Goal: Complete application form: Complete application form

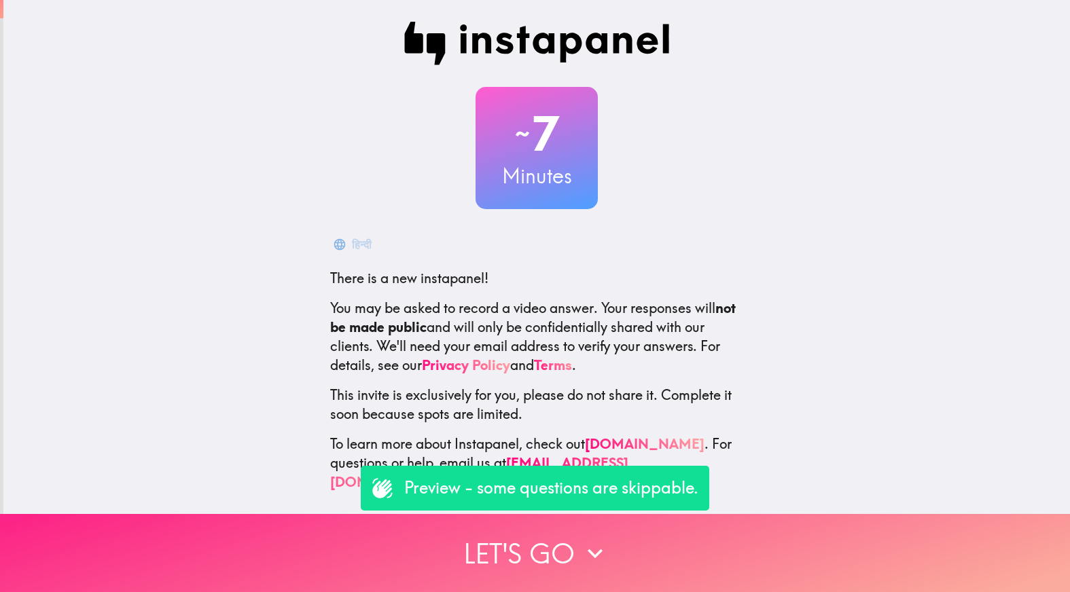
click at [546, 541] on button "Let's go" at bounding box center [535, 553] width 1070 height 78
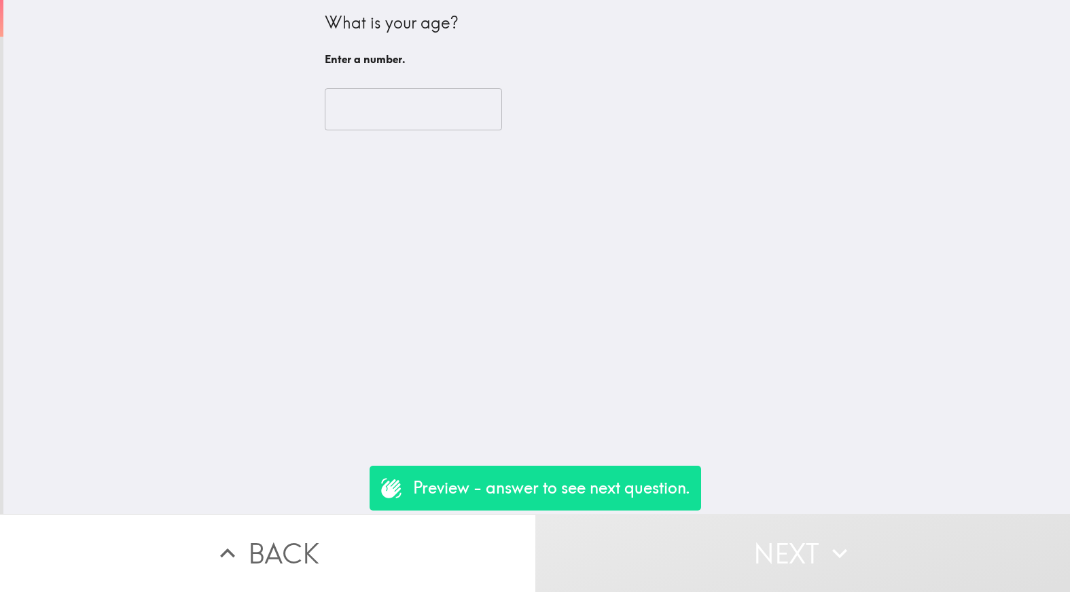
click at [438, 115] on input "number" at bounding box center [413, 109] width 177 height 42
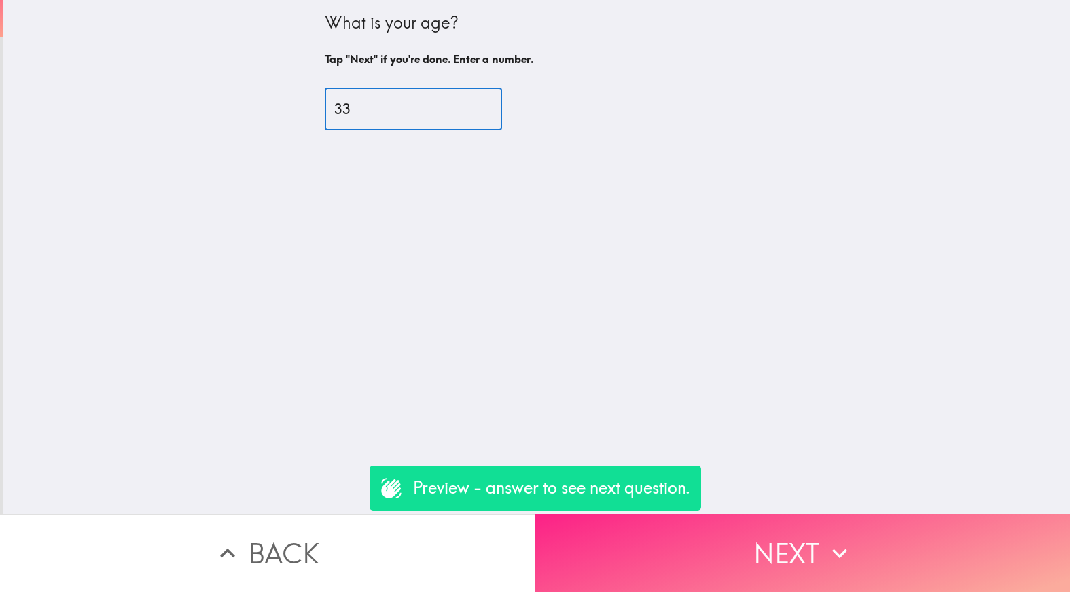
type input "33"
click at [599, 535] on button "Next" at bounding box center [802, 553] width 535 height 78
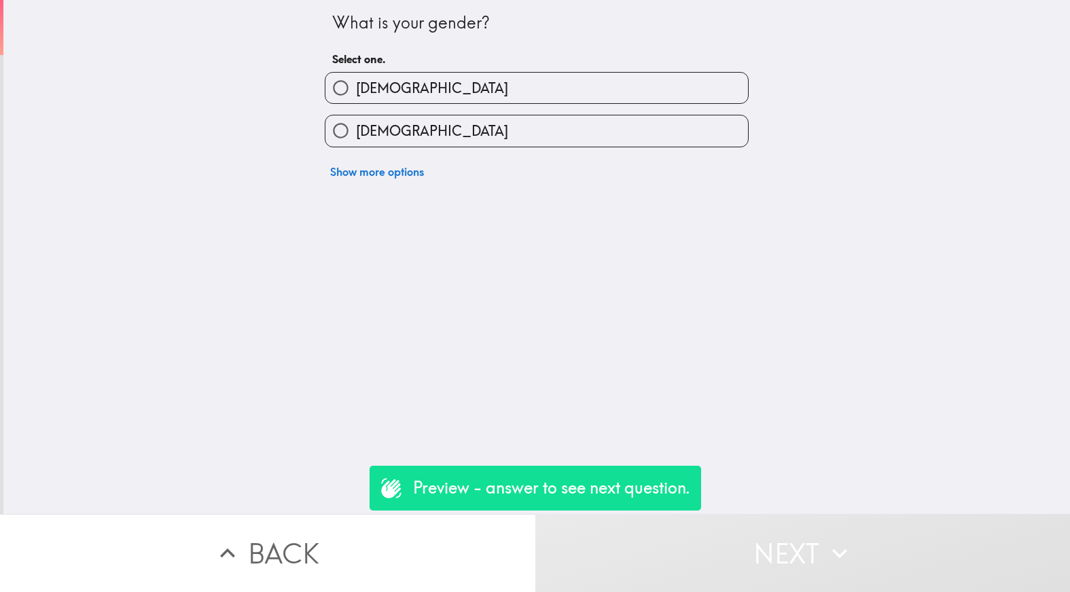
click at [481, 90] on label "[DEMOGRAPHIC_DATA]" at bounding box center [536, 88] width 423 height 31
click at [356, 90] on input "[DEMOGRAPHIC_DATA]" at bounding box center [340, 88] width 31 height 31
radio input "true"
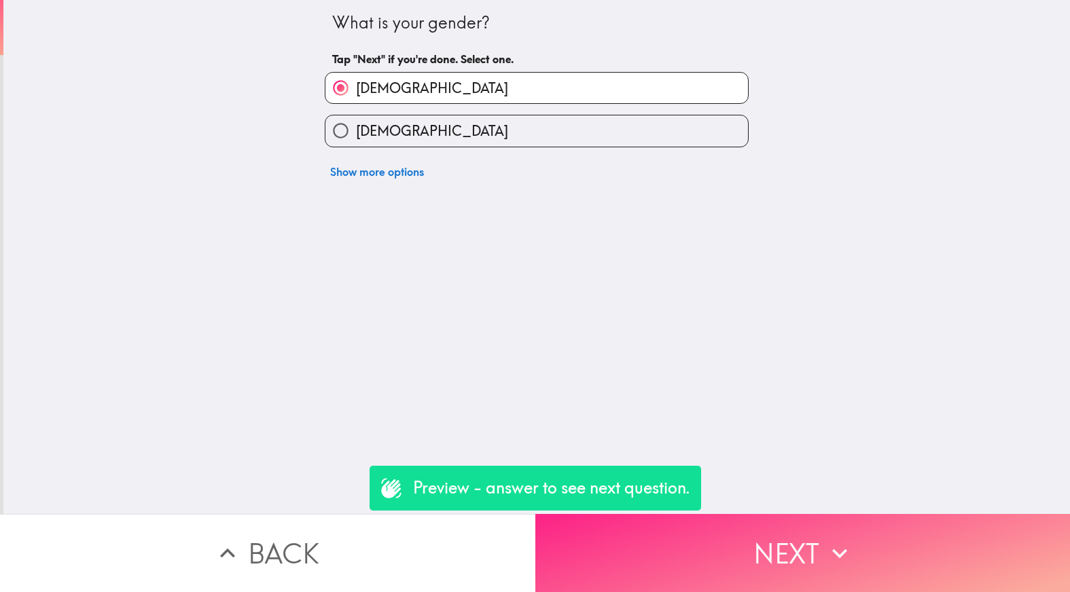
click at [666, 539] on button "Next" at bounding box center [802, 553] width 535 height 78
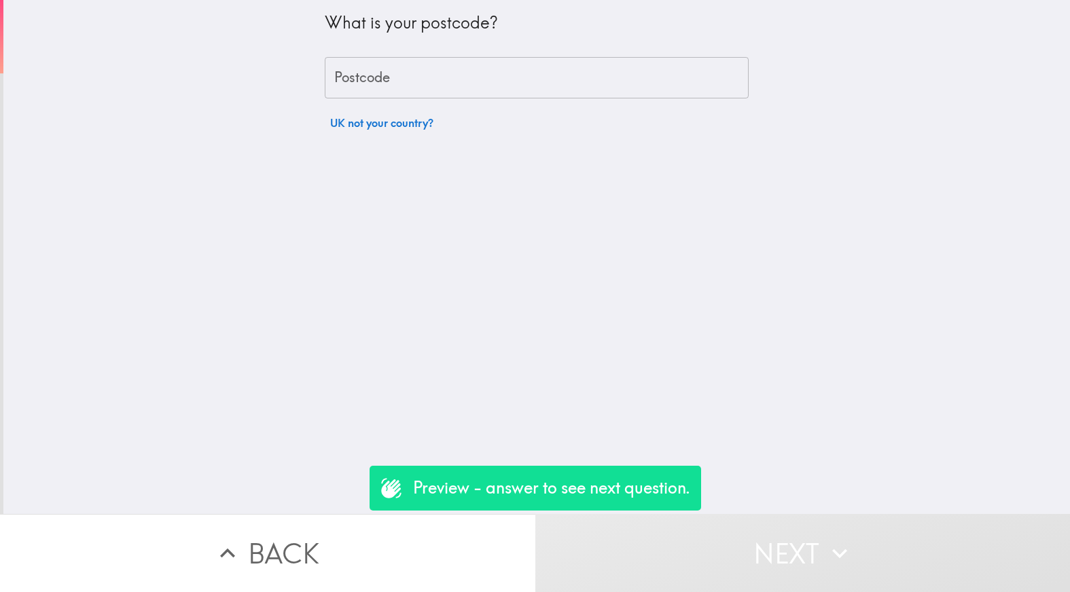
click at [471, 78] on input "Postcode" at bounding box center [537, 78] width 424 height 42
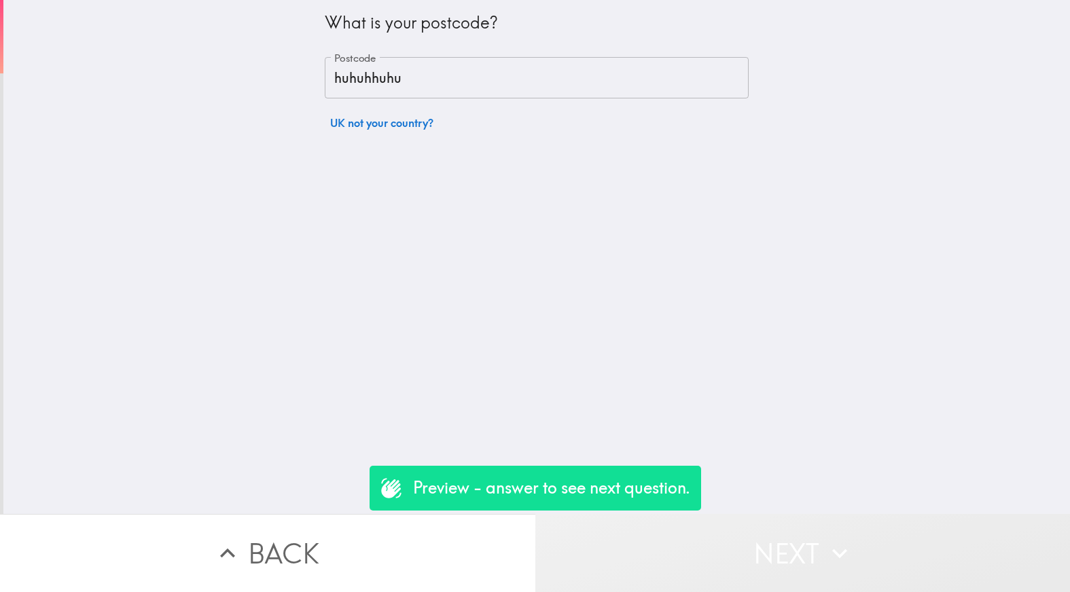
click at [714, 560] on button "Next" at bounding box center [802, 553] width 535 height 78
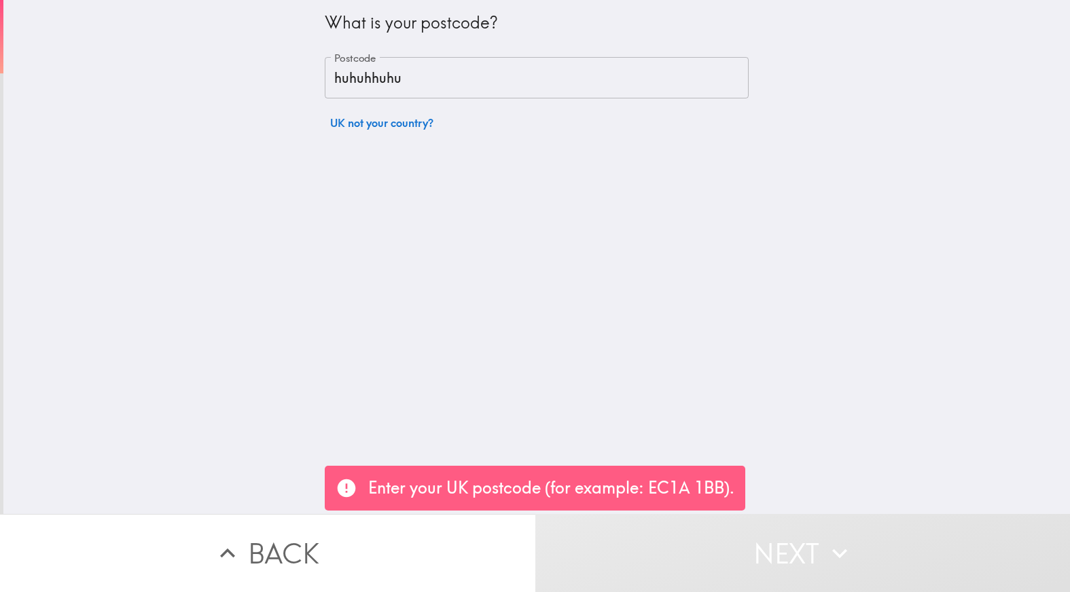
drag, startPoint x: 651, startPoint y: 482, endPoint x: 714, endPoint y: 492, distance: 64.0
click at [713, 492] on p "Enter your UK postcode (for example: EC1A 1BB)." at bounding box center [551, 488] width 366 height 23
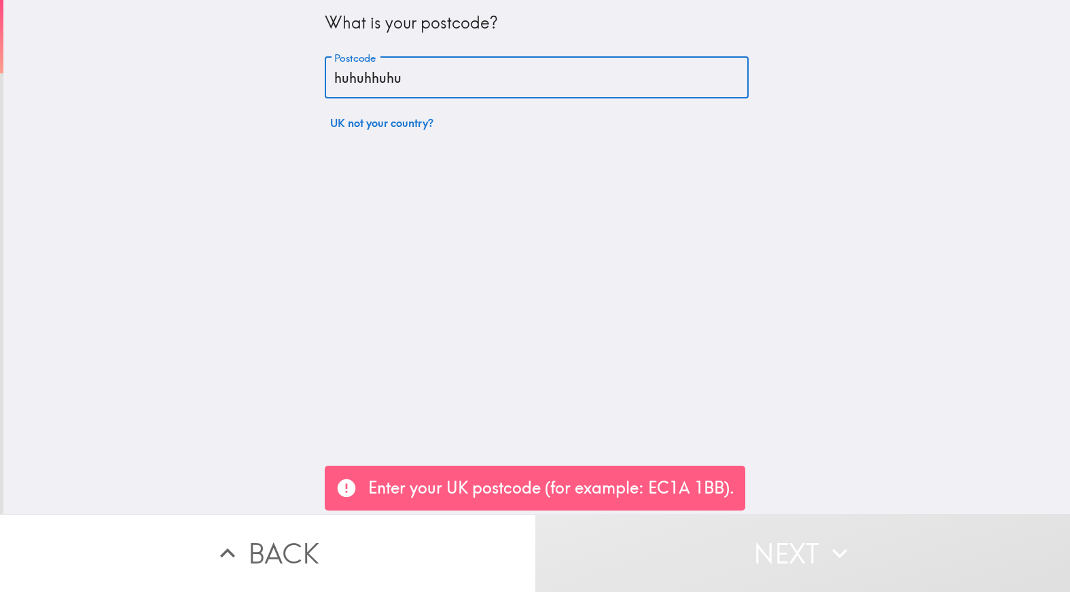
click at [417, 81] on input "huhuhhuhu" at bounding box center [537, 78] width 424 height 42
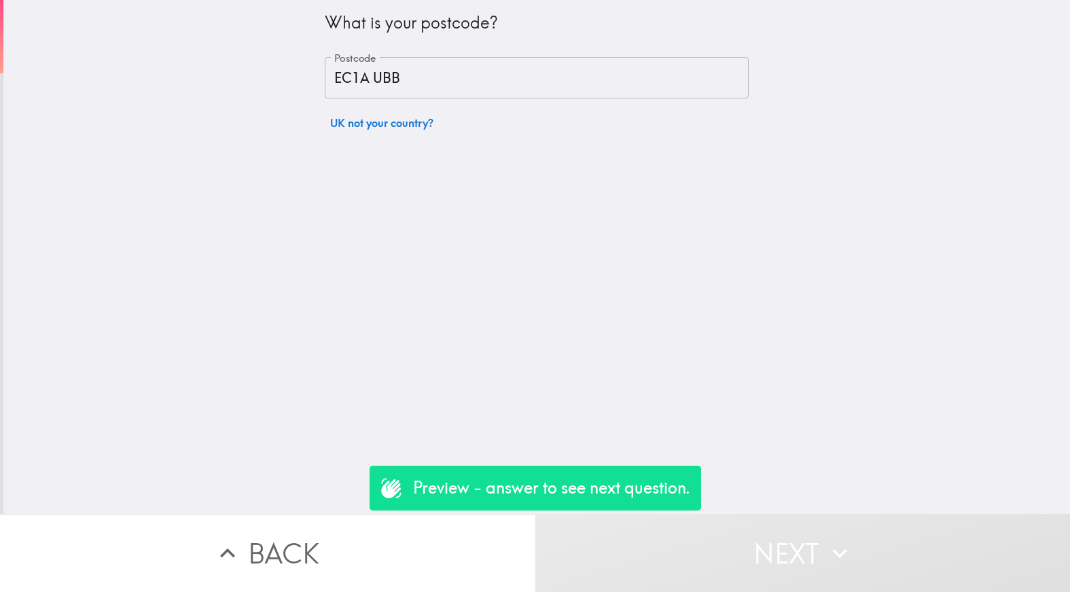
click at [463, 221] on div "What is your postcode? Postcode EC1A UBB Postcode UK not your country?" at bounding box center [536, 257] width 1067 height 514
click at [592, 510] on div "Preview - answer to see next question." at bounding box center [536, 488] width 332 height 45
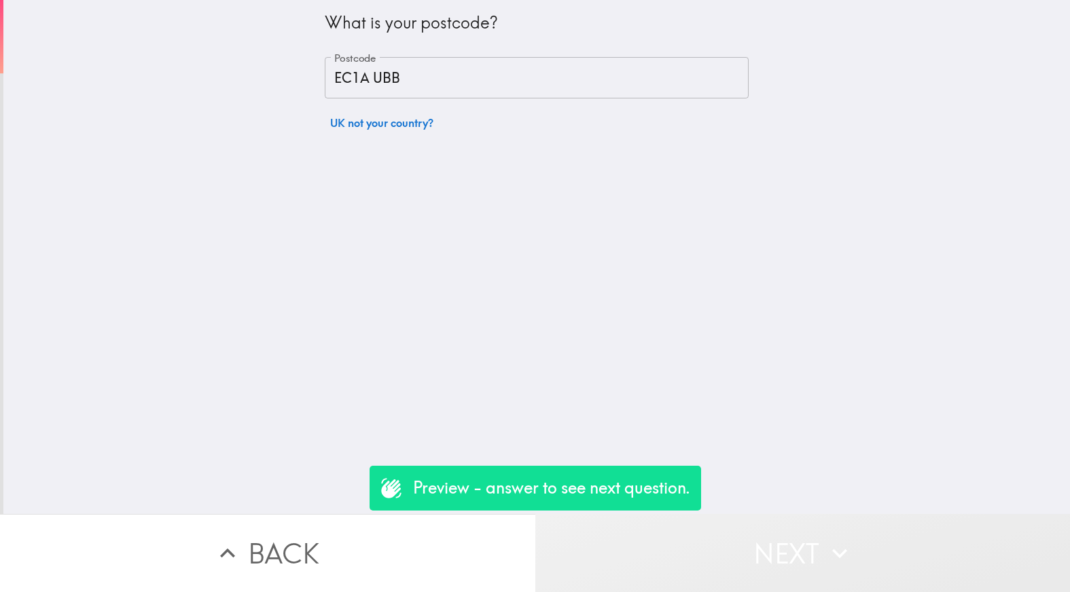
click at [611, 558] on button "Next" at bounding box center [802, 553] width 535 height 78
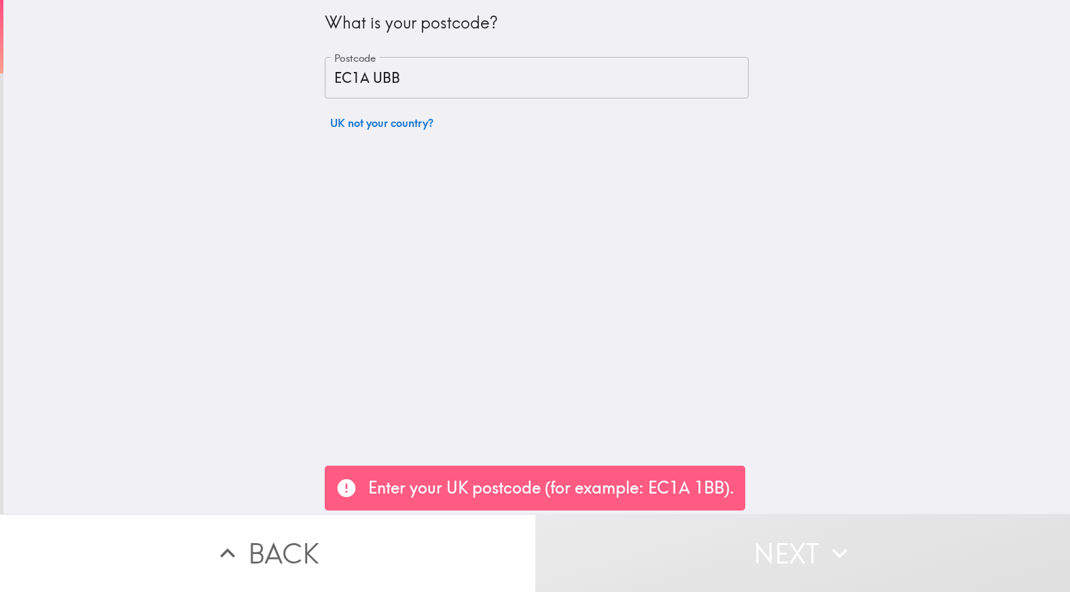
click at [418, 82] on input "EC1A UBB" at bounding box center [537, 78] width 424 height 42
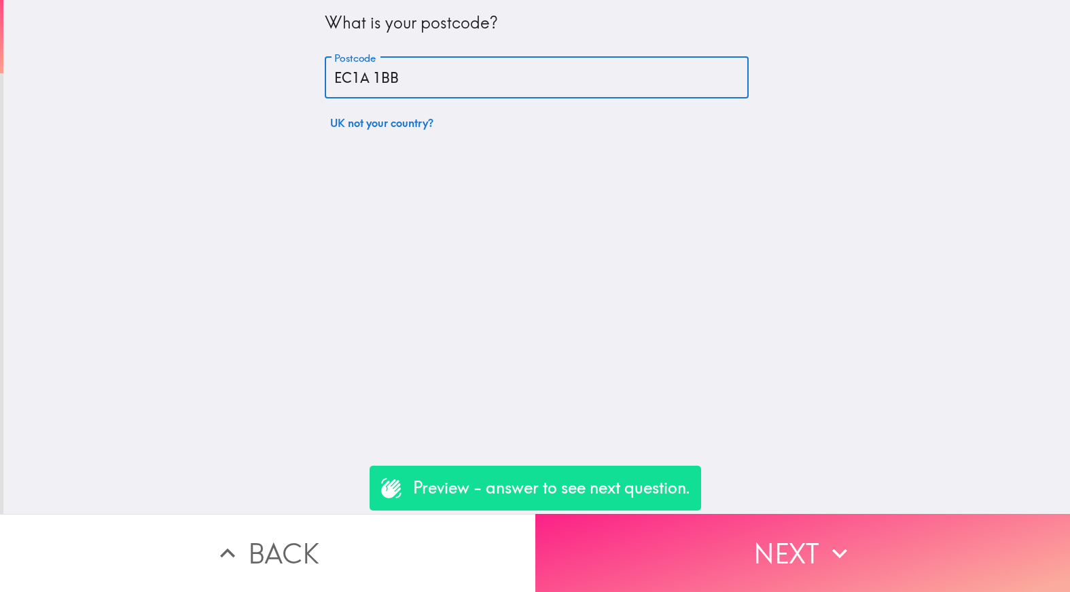
type input "EC1A 1BB"
click at [631, 547] on button "Next" at bounding box center [802, 553] width 535 height 78
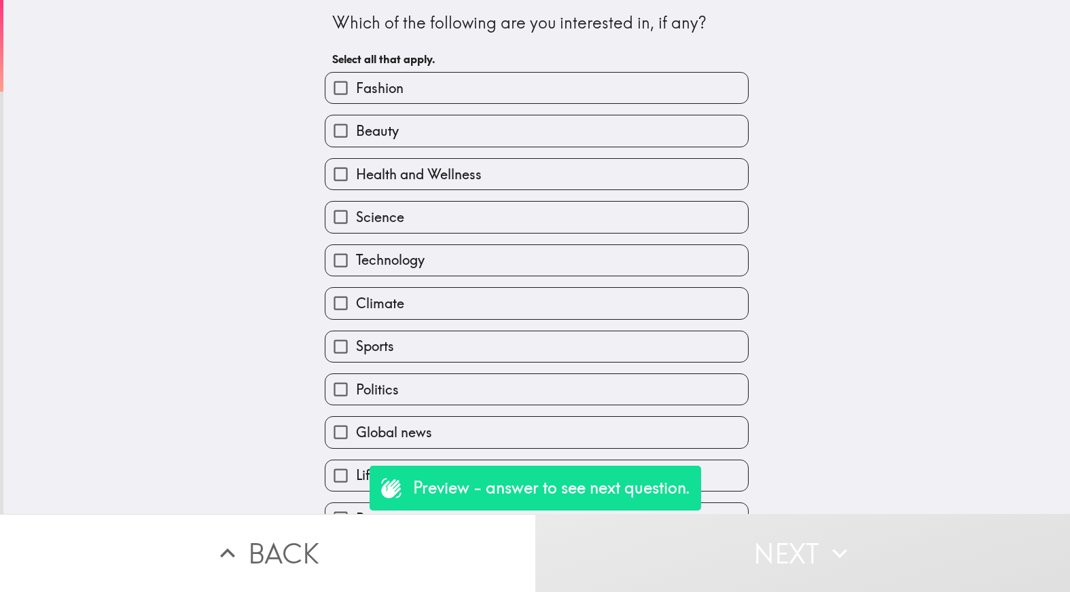
click at [469, 90] on label "Fashion" at bounding box center [536, 88] width 423 height 31
click at [356, 90] on input "Fashion" at bounding box center [340, 88] width 31 height 31
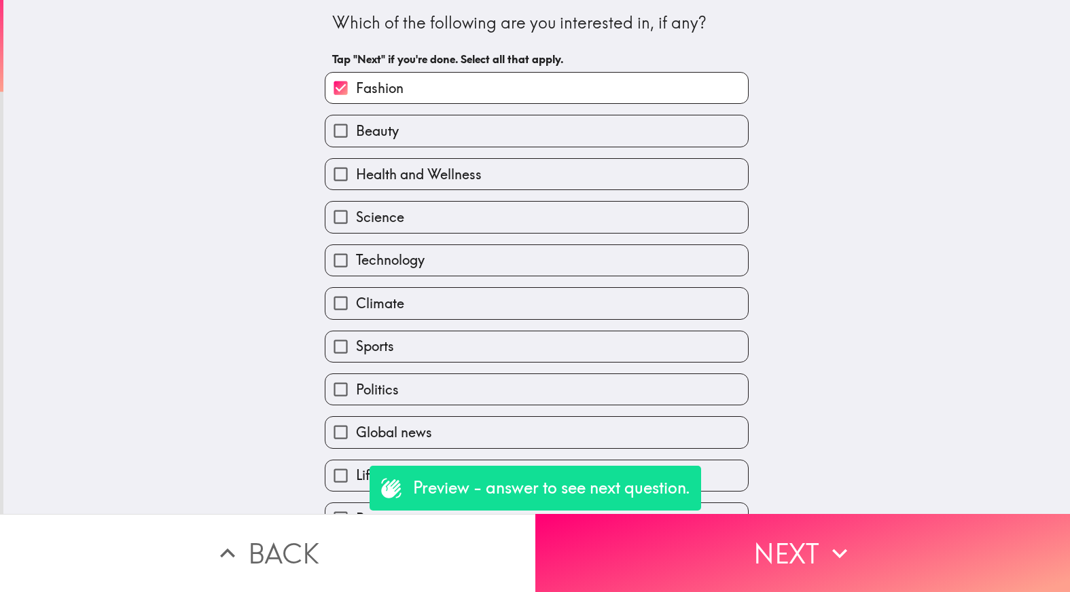
click at [470, 84] on label "Fashion" at bounding box center [536, 88] width 423 height 31
click at [356, 84] on input "Fashion" at bounding box center [340, 88] width 31 height 31
checkbox input "false"
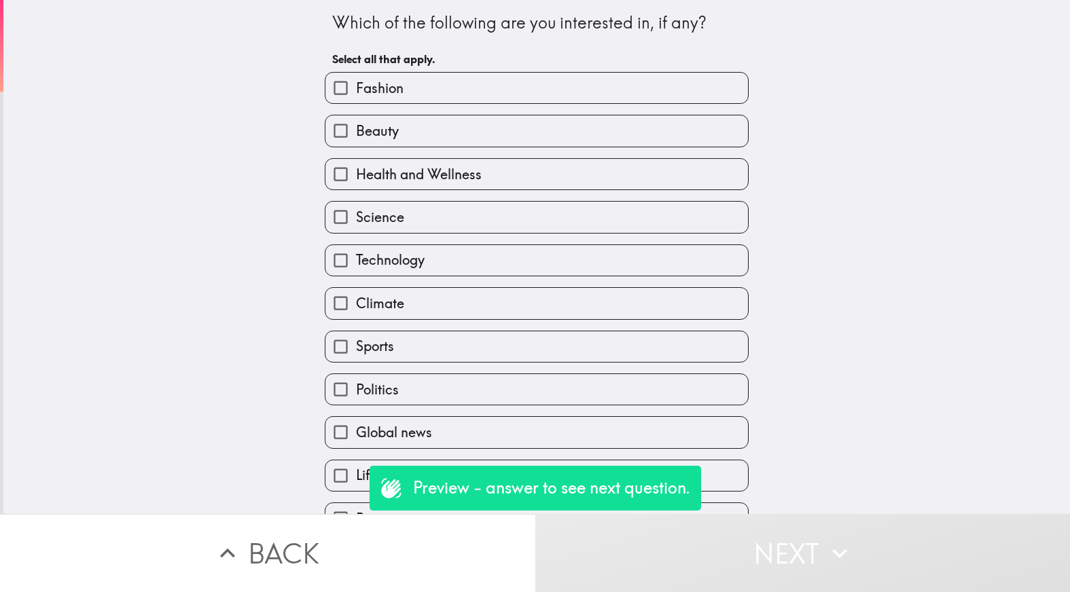
scroll to position [20, 0]
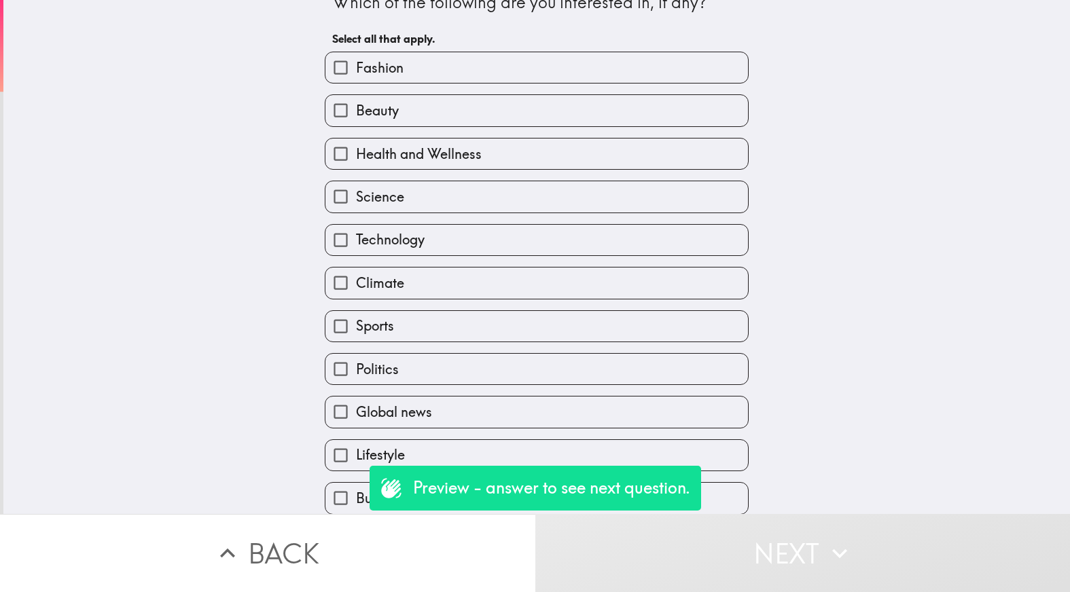
click at [431, 349] on div "Politics" at bounding box center [531, 363] width 435 height 43
click at [454, 338] on label "Sports" at bounding box center [536, 326] width 423 height 31
click at [356, 338] on input "Sports" at bounding box center [340, 326] width 31 height 31
checkbox input "true"
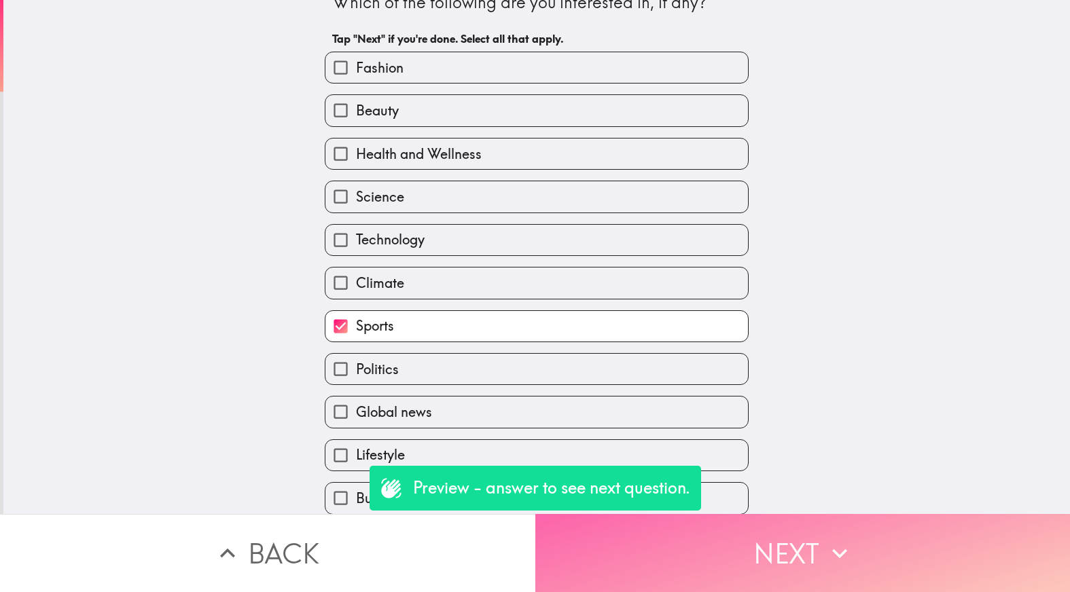
click at [646, 537] on button "Next" at bounding box center [802, 553] width 535 height 78
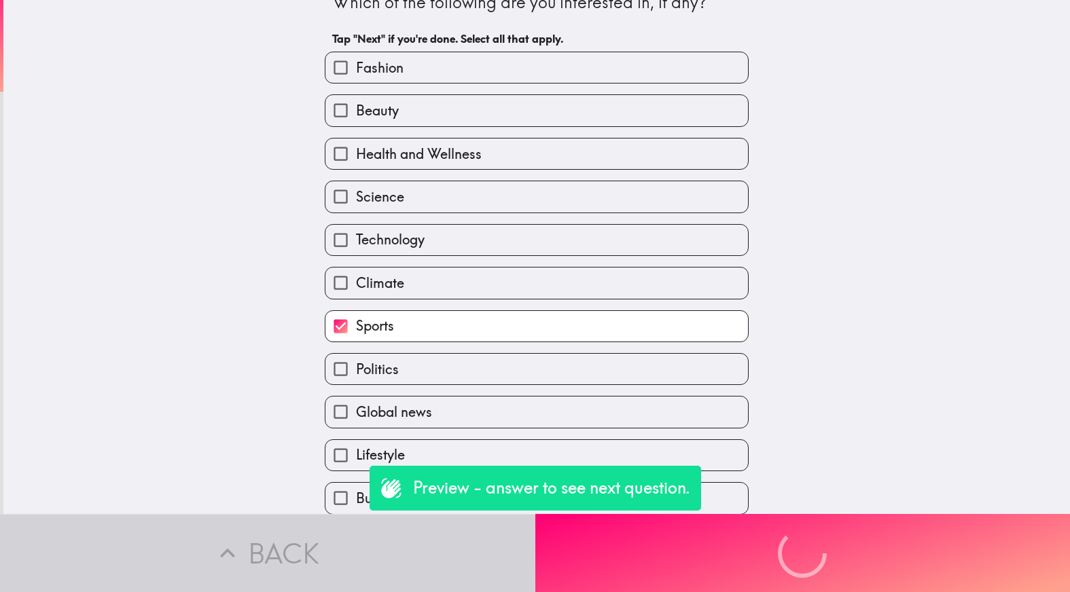
scroll to position [0, 0]
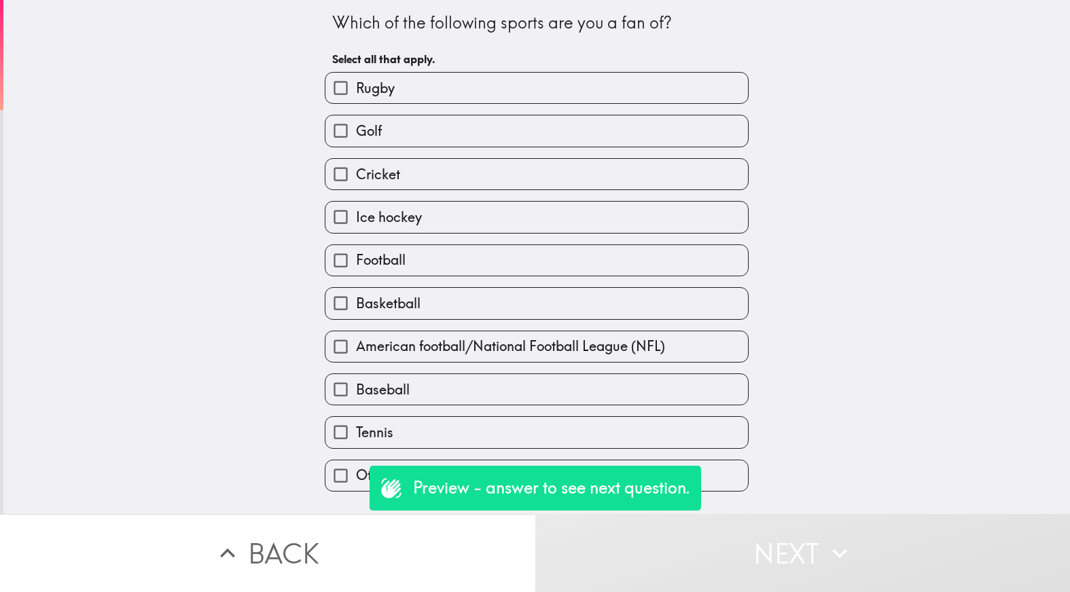
click at [461, 277] on div "Football" at bounding box center [537, 261] width 424 height 32
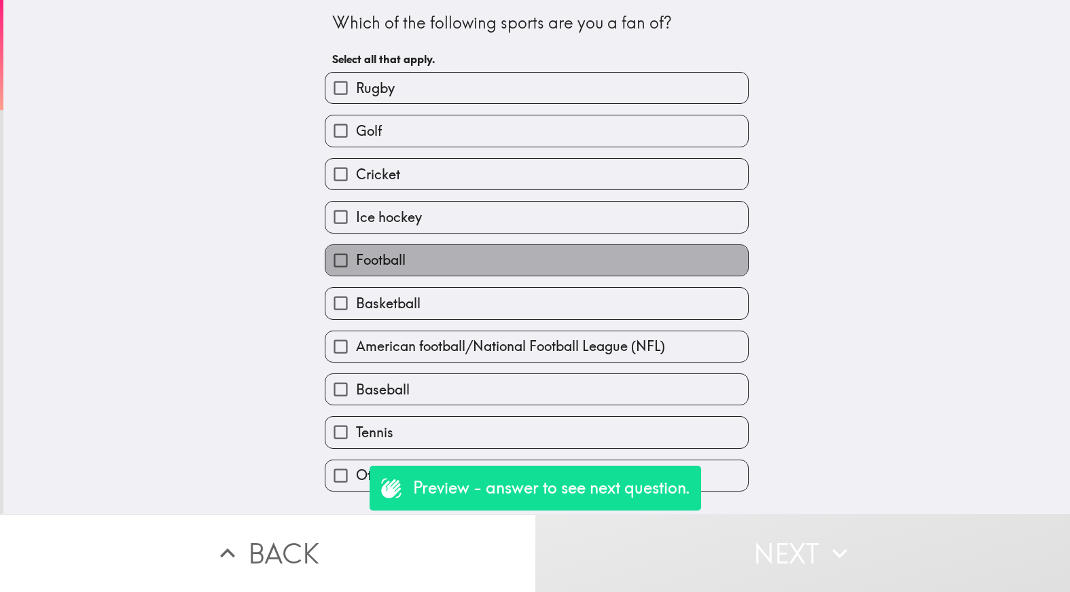
click at [498, 272] on label "Football" at bounding box center [536, 260] width 423 height 31
click at [356, 272] on input "Football" at bounding box center [340, 260] width 31 height 31
checkbox input "true"
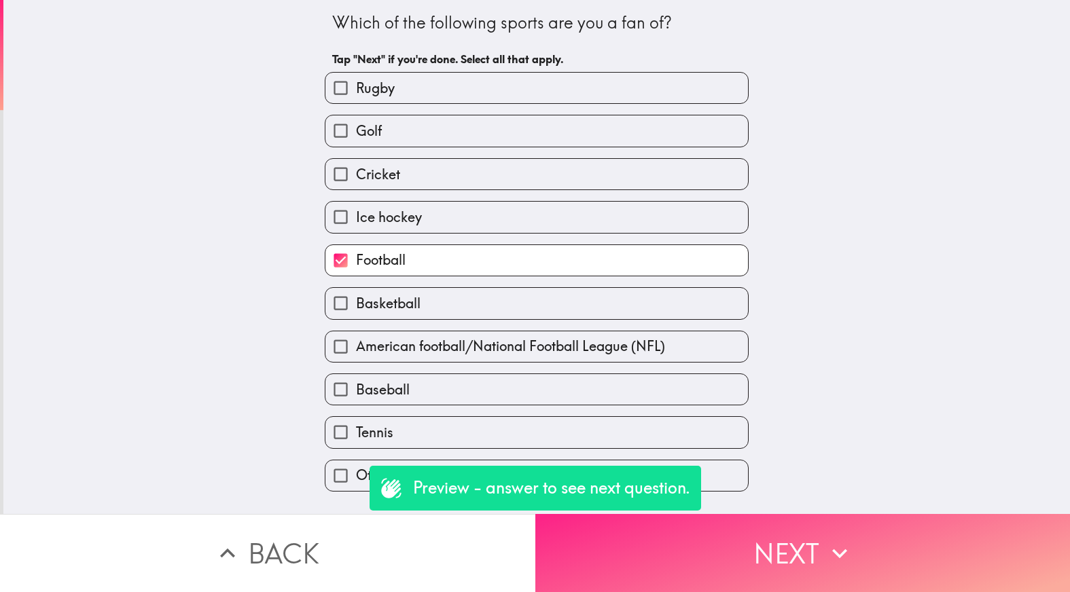
click at [658, 555] on button "Next" at bounding box center [802, 553] width 535 height 78
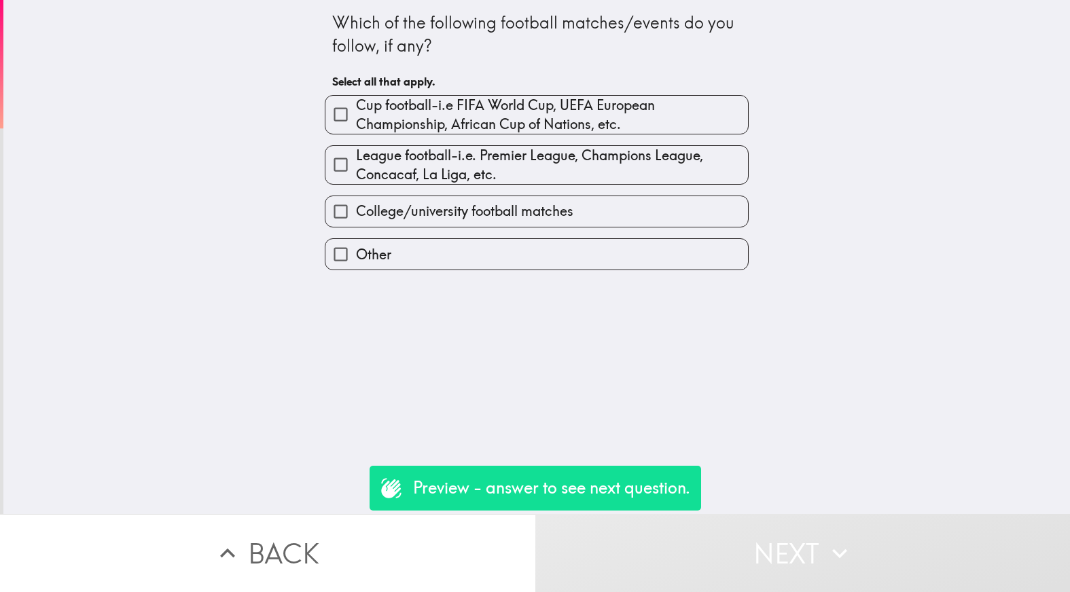
click at [572, 120] on span "Cup football-i.e FIFA World Cup, UEFA European Championship, African Cup of Nat…" at bounding box center [552, 115] width 392 height 38
click at [356, 120] on input "Cup football-i.e FIFA World Cup, UEFA European Championship, African Cup of Nat…" at bounding box center [340, 114] width 31 height 31
checkbox input "true"
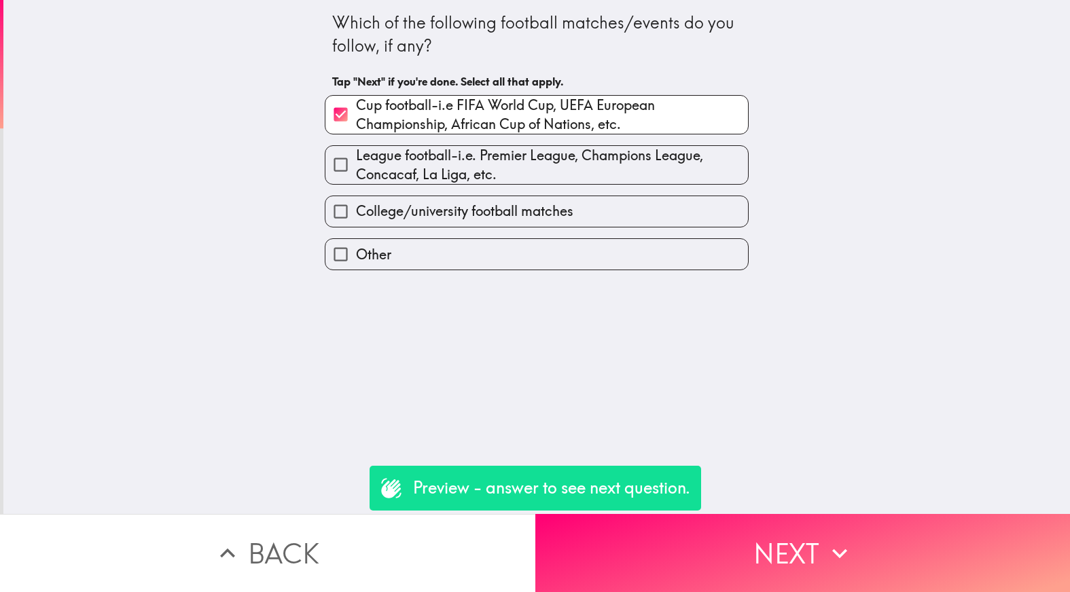
click at [563, 165] on span "League football-i.e. Premier League, Champions League, Concacaf, La Liga, etc." at bounding box center [552, 165] width 392 height 38
click at [356, 165] on input "League football-i.e. Premier League, Champions League, Concacaf, La Liga, etc." at bounding box center [340, 164] width 31 height 31
checkbox input "true"
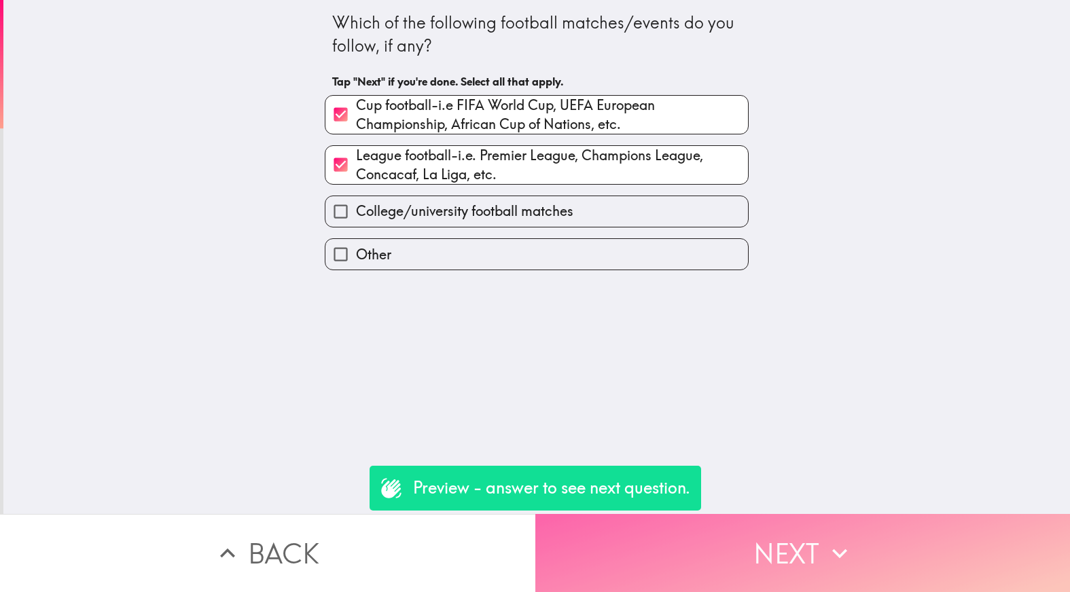
click at [679, 538] on button "Next" at bounding box center [802, 553] width 535 height 78
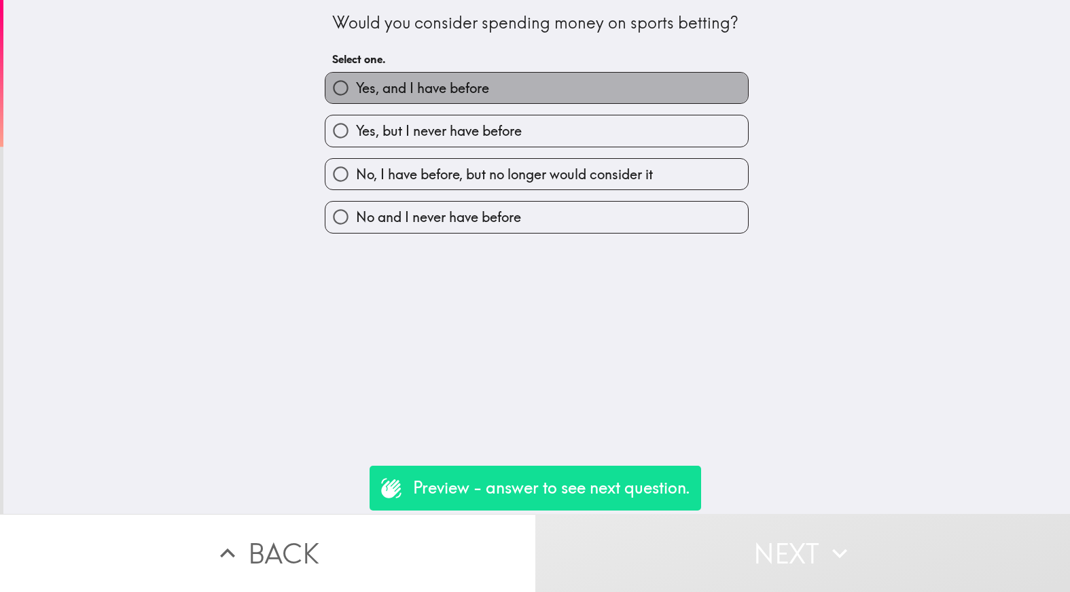
click at [548, 96] on label "Yes, and I have before" at bounding box center [536, 88] width 423 height 31
click at [356, 96] on input "Yes, and I have before" at bounding box center [340, 88] width 31 height 31
radio input "true"
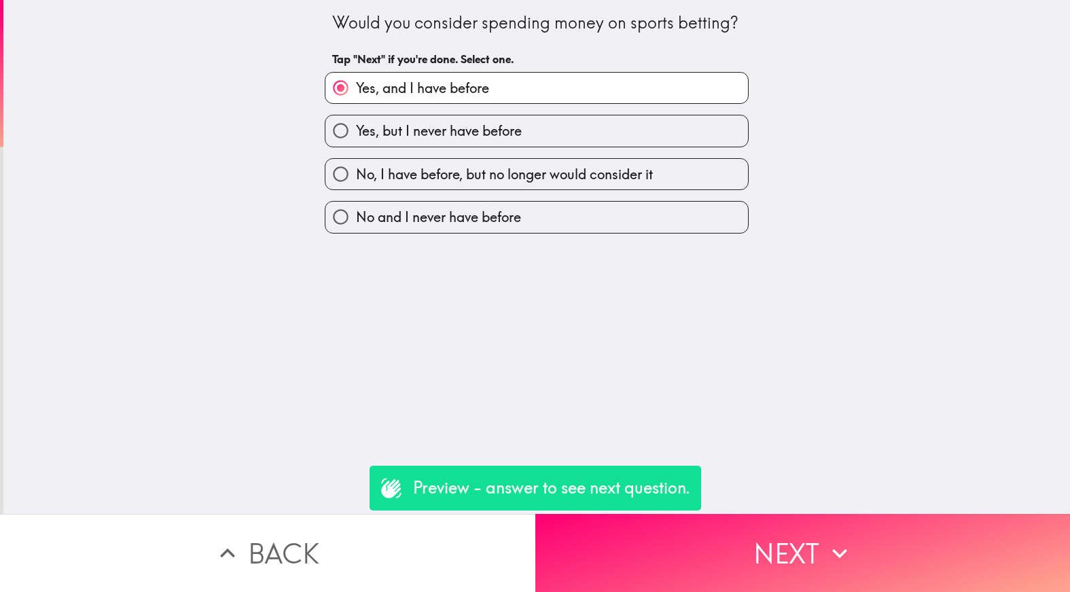
click at [544, 133] on label "Yes, but I never have before" at bounding box center [536, 130] width 423 height 31
click at [356, 133] on input "Yes, but I never have before" at bounding box center [340, 130] width 31 height 31
radio input "true"
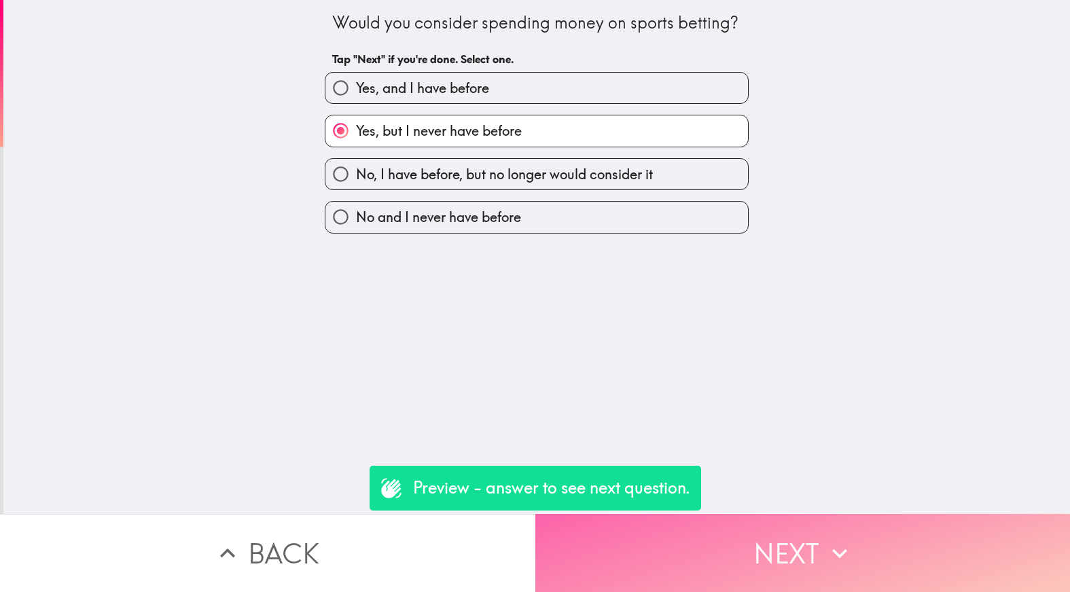
click at [692, 537] on button "Next" at bounding box center [802, 553] width 535 height 78
